Goal: Information Seeking & Learning: Understand process/instructions

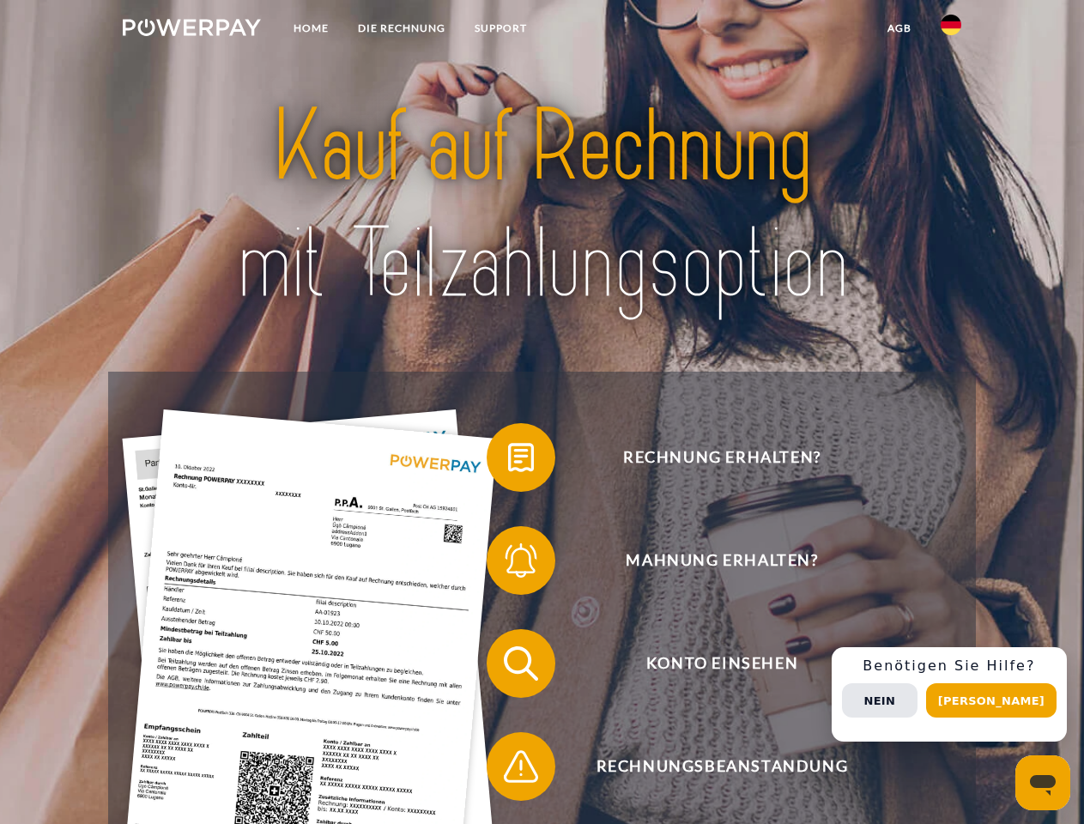
click at [191, 30] on img at bounding box center [192, 27] width 138 height 17
click at [951, 30] on img at bounding box center [951, 25] width 21 height 21
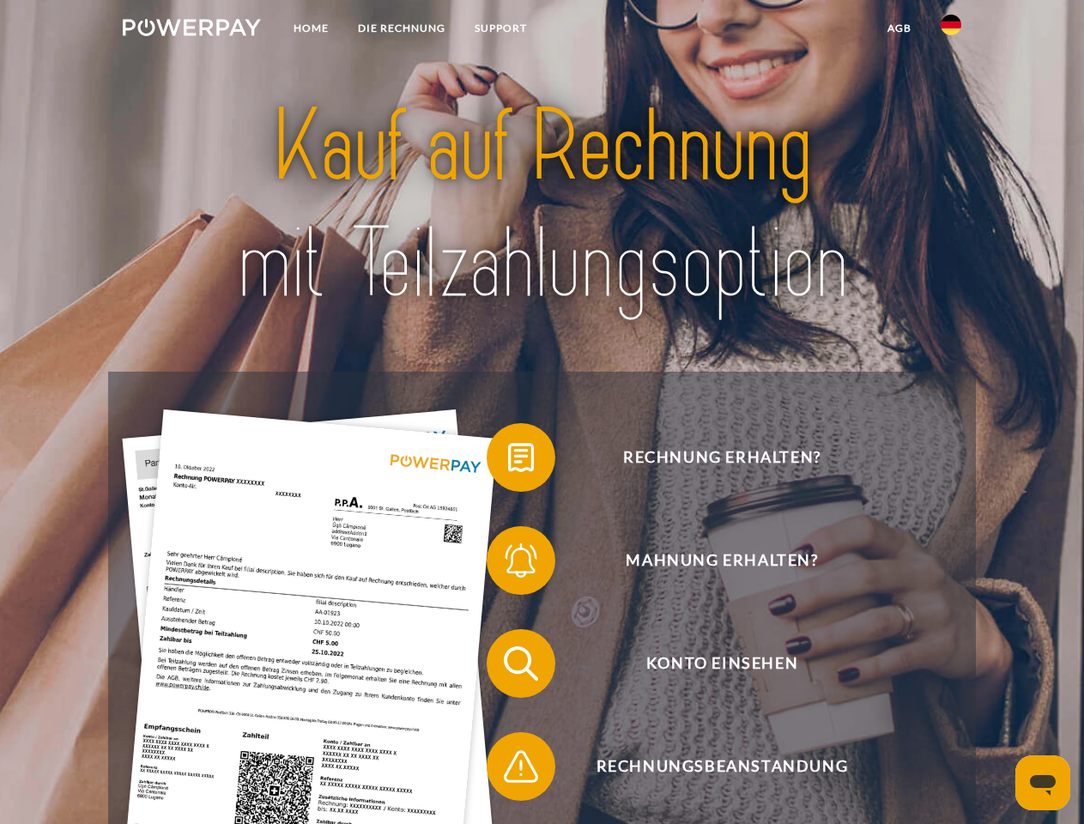
click at [899, 28] on link "agb" at bounding box center [899, 28] width 53 height 31
click at [508, 461] on span at bounding box center [495, 458] width 86 height 86
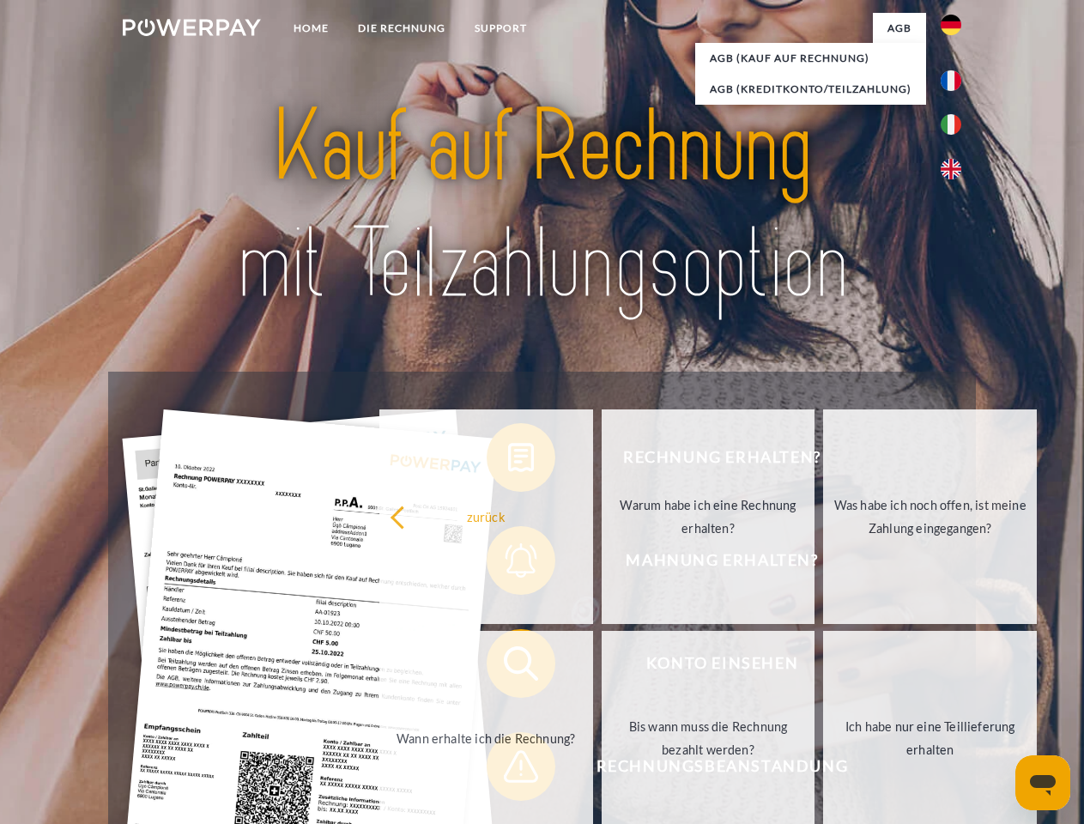
click at [508, 564] on div "Rechnung erhalten? Mahnung erhalten? Konto einsehen" at bounding box center [541, 715] width 867 height 687
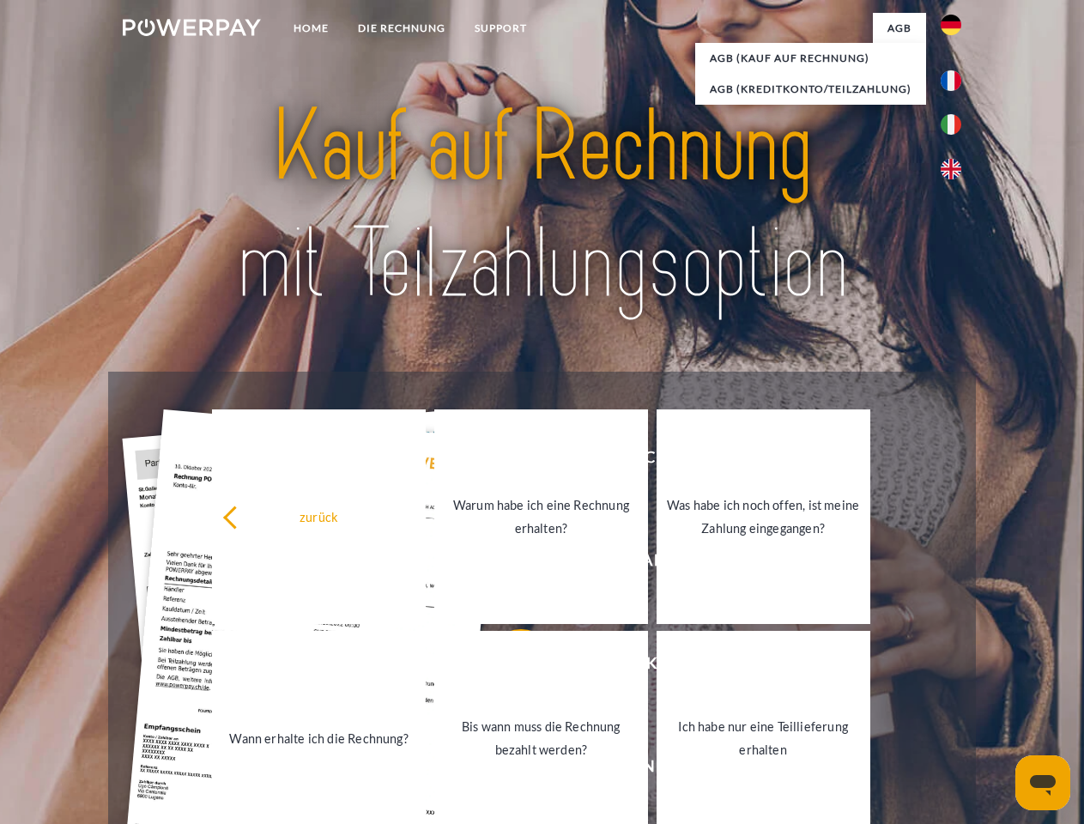
click at [508, 667] on link "Bis wann muss die Rechnung bezahlt werden?" at bounding box center [541, 738] width 214 height 215
click at [508, 770] on span at bounding box center [495, 767] width 86 height 86
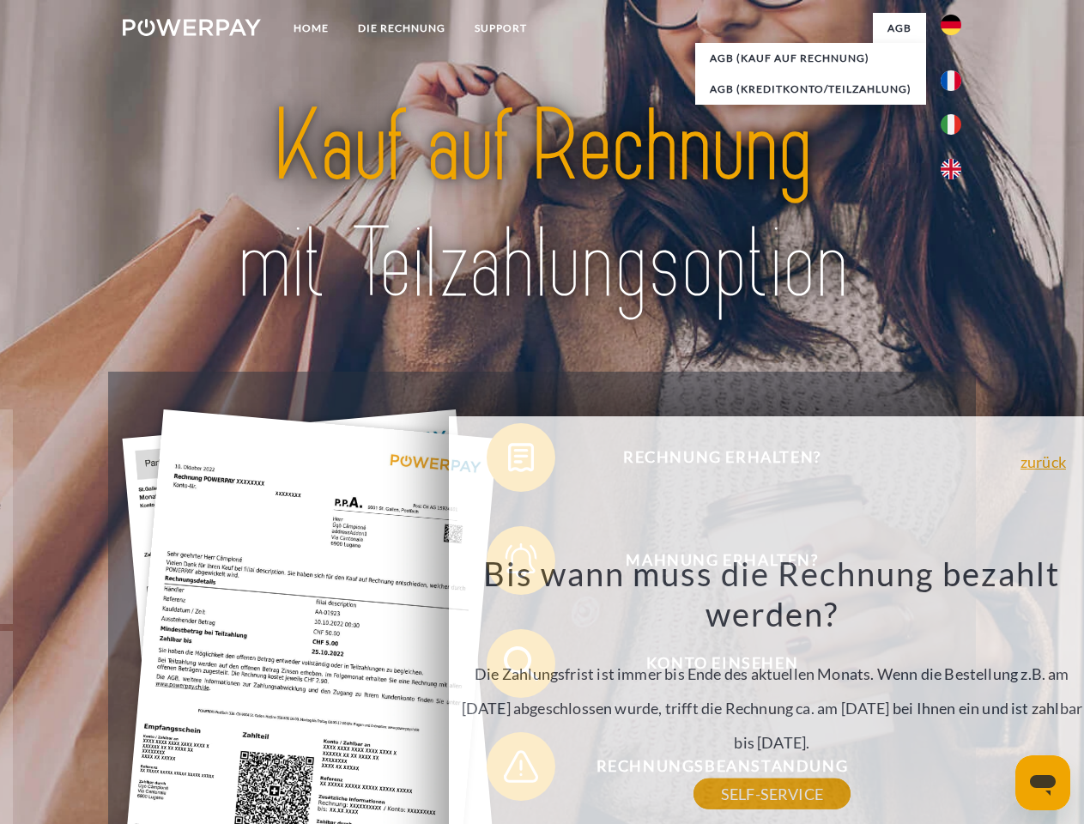
click at [955, 694] on div "Rechnung erhalten? Mahnung erhalten? Konto einsehen" at bounding box center [541, 715] width 867 height 687
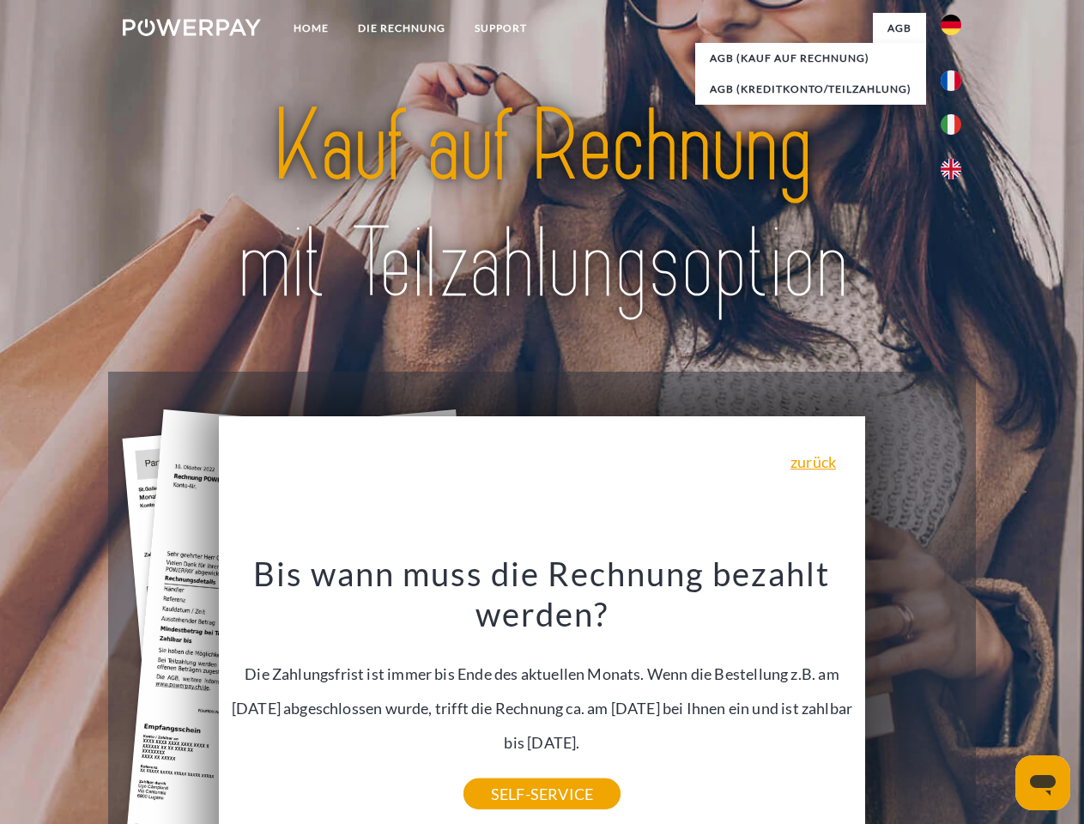
click at [913, 698] on span "Konto einsehen" at bounding box center [722, 663] width 421 height 69
click at [997, 700] on header "Home DIE RECHNUNG SUPPORT" at bounding box center [542, 592] width 1084 height 1185
